Goal: Information Seeking & Learning: Learn about a topic

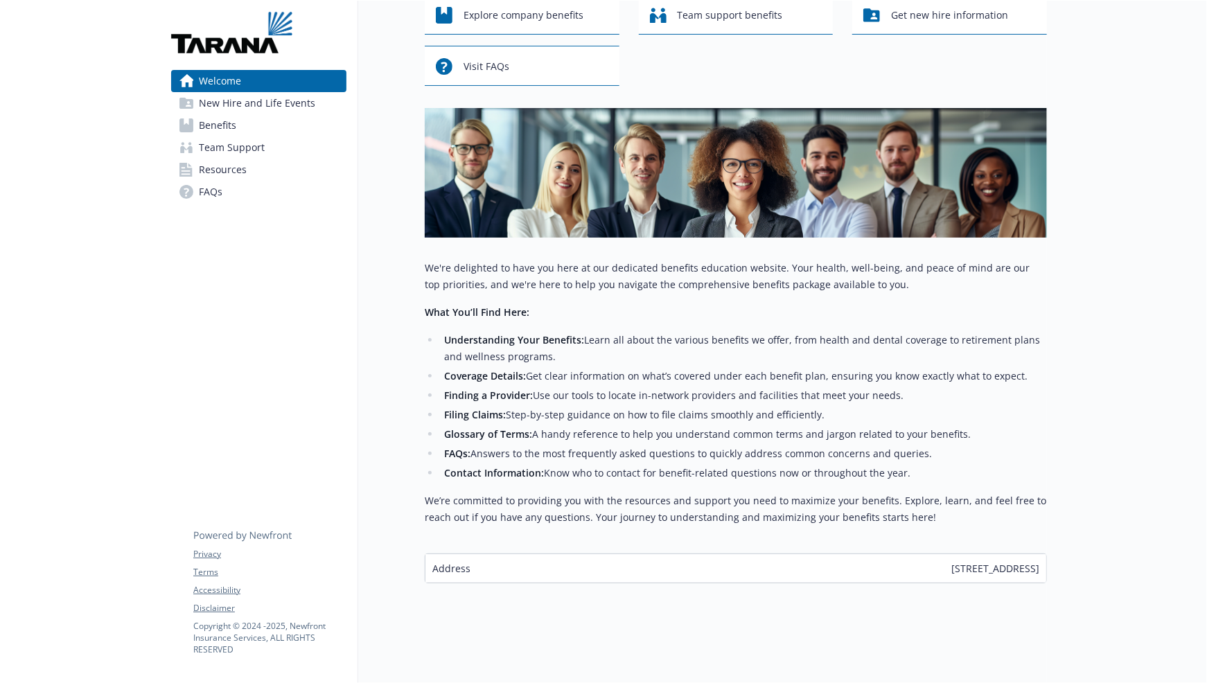
click at [221, 182] on span "FAQs" at bounding box center [211, 192] width 24 height 22
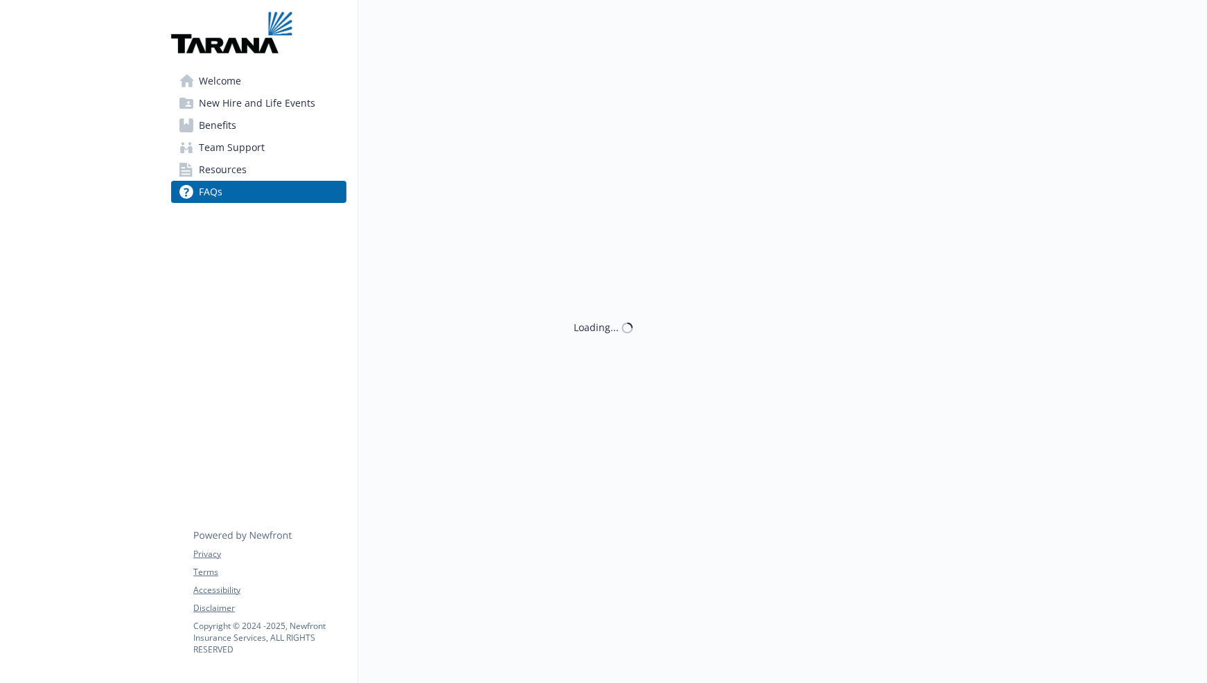
click at [225, 168] on span "Resources" at bounding box center [223, 170] width 48 height 22
